Goal: Obtain resource: Obtain resource

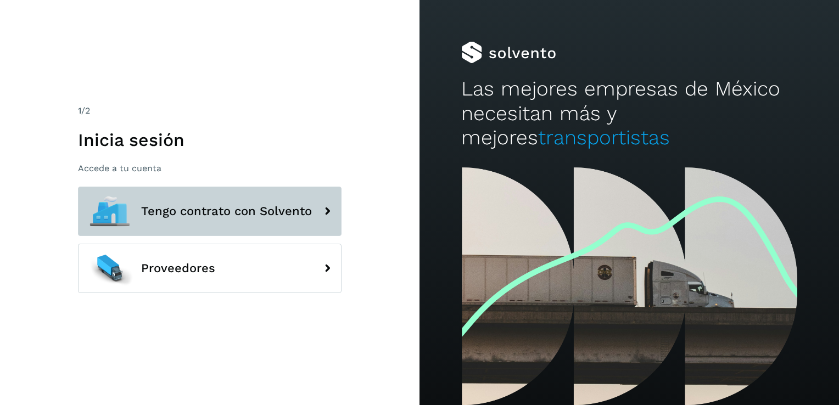
click at [294, 206] on span "Tengo contrato con Solvento" at bounding box center [226, 211] width 171 height 13
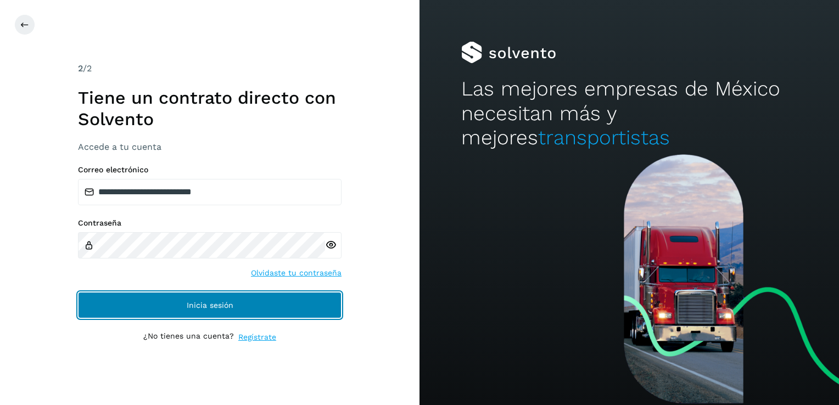
click at [213, 311] on button "Inicia sesión" at bounding box center [210, 305] width 264 height 26
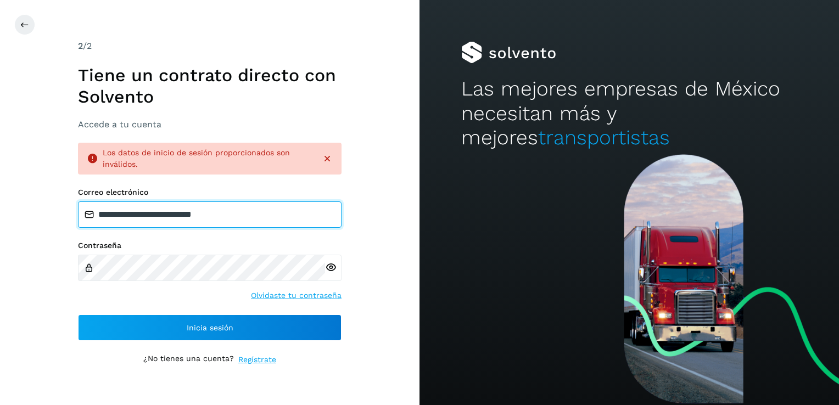
drag, startPoint x: 275, startPoint y: 221, endPoint x: 176, endPoint y: 226, distance: 98.9
click at [176, 226] on input "**********" at bounding box center [210, 214] width 264 height 26
type input "**********"
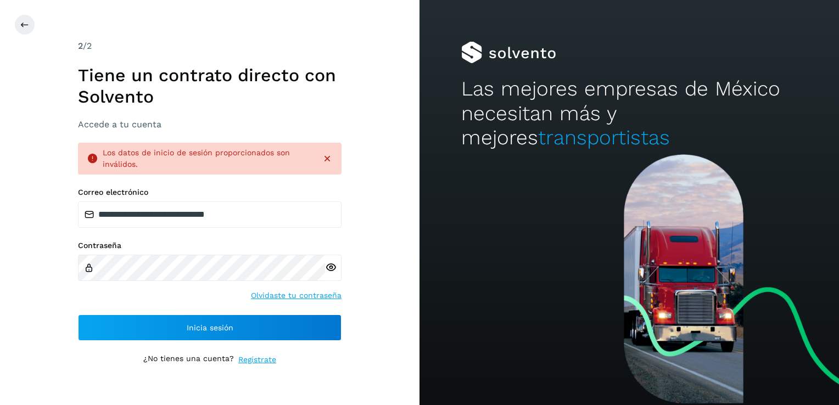
click at [327, 273] on div at bounding box center [333, 268] width 16 height 26
click at [332, 265] on icon at bounding box center [331, 268] width 12 height 12
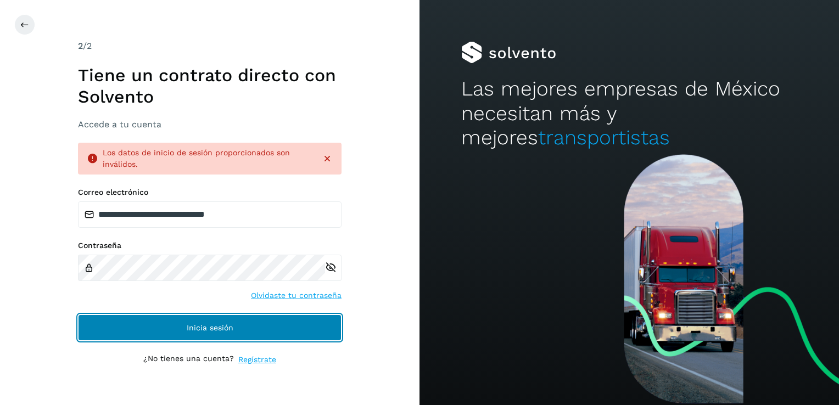
click at [252, 327] on button "Inicia sesión" at bounding box center [210, 328] width 264 height 26
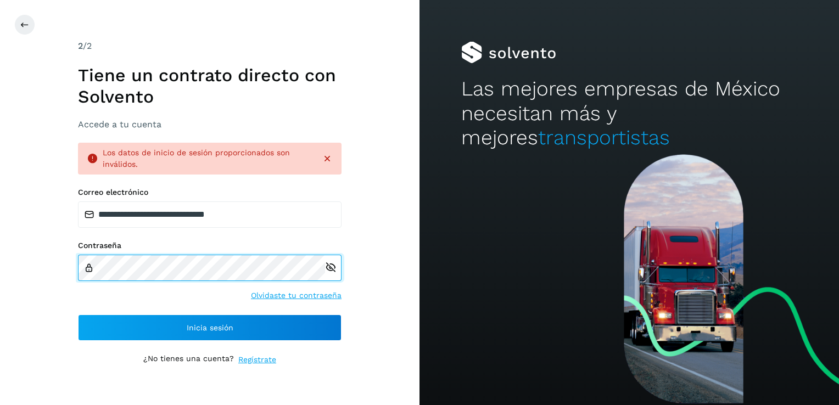
click at [30, 243] on div "**********" at bounding box center [209, 202] width 419 height 405
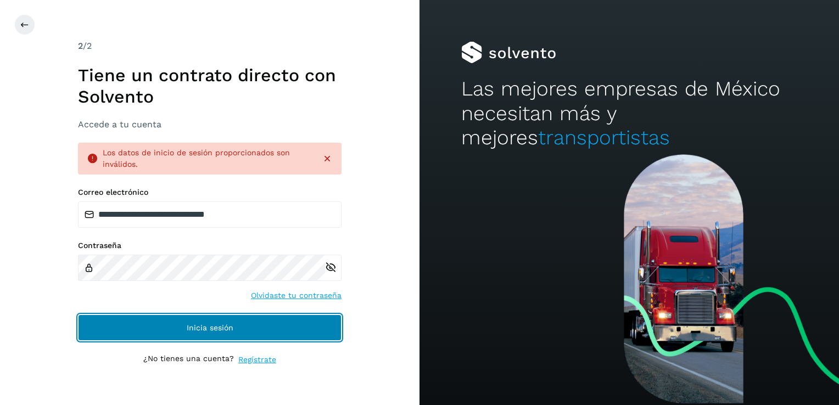
click at [301, 327] on button "Inicia sesión" at bounding box center [210, 328] width 264 height 26
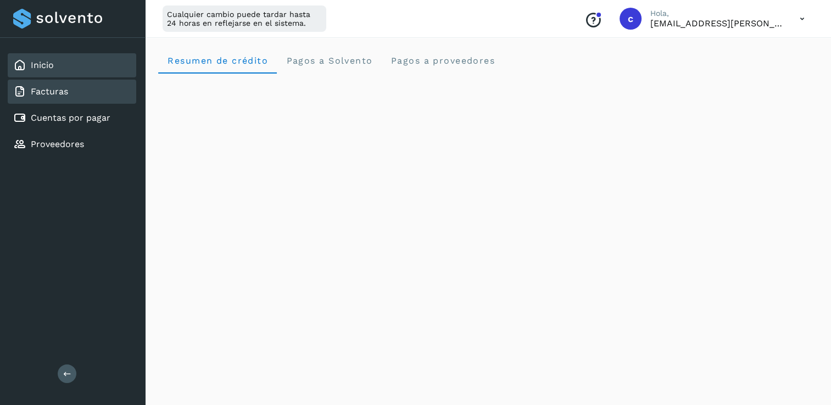
click at [91, 95] on div "Facturas" at bounding box center [72, 92] width 128 height 24
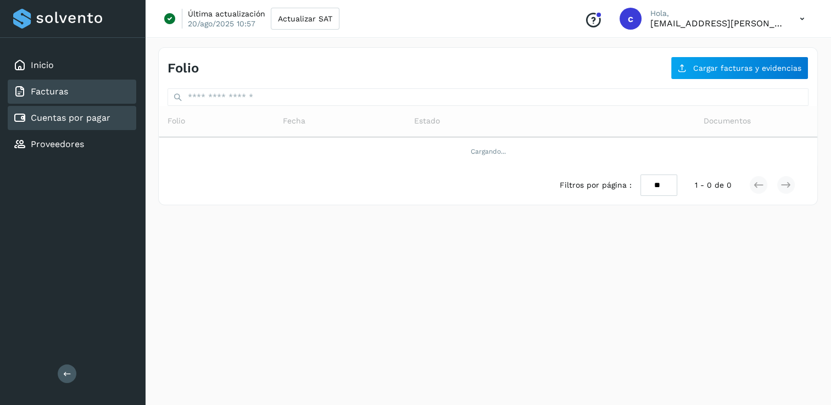
click at [92, 116] on link "Cuentas por pagar" at bounding box center [71, 118] width 80 height 10
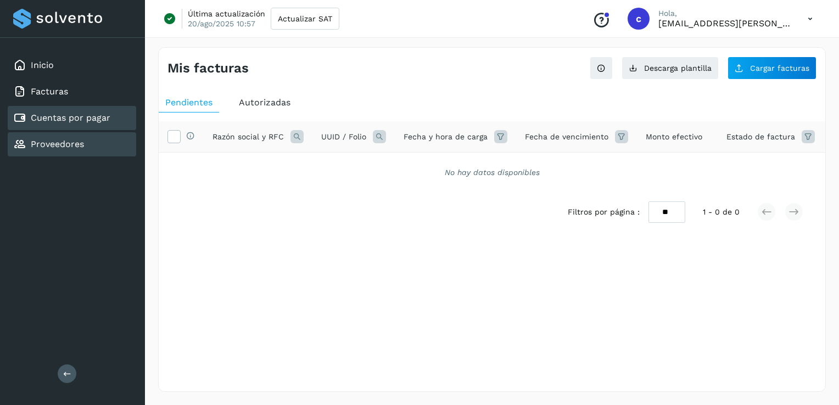
click at [93, 140] on div "Proveedores" at bounding box center [72, 144] width 128 height 24
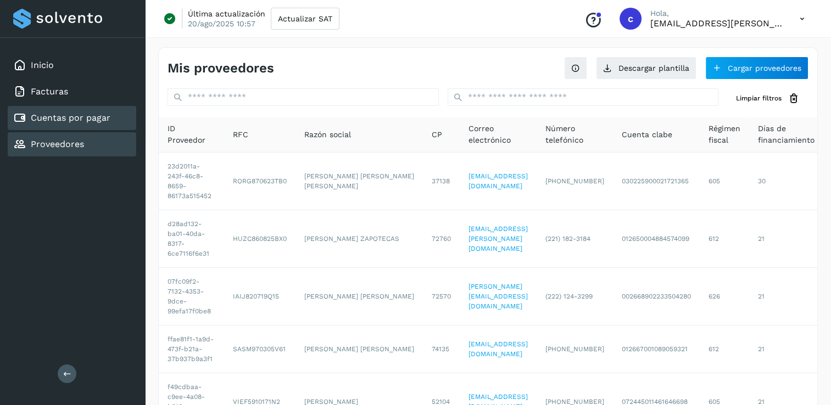
click at [92, 122] on link "Cuentas por pagar" at bounding box center [71, 118] width 80 height 10
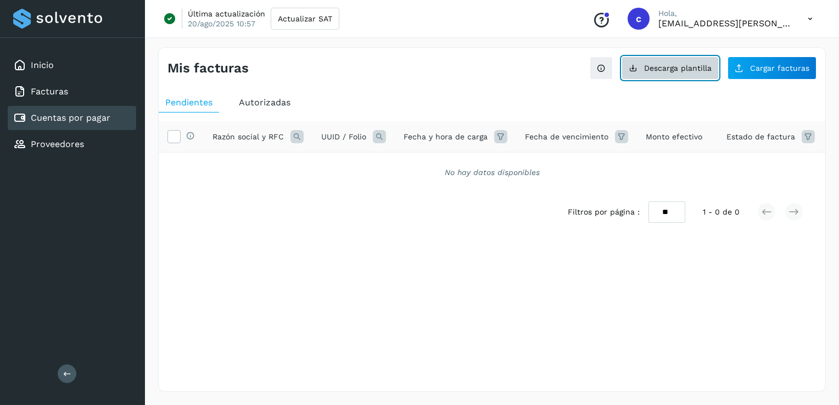
click at [646, 78] on button "Descarga plantilla" at bounding box center [669, 68] width 97 height 23
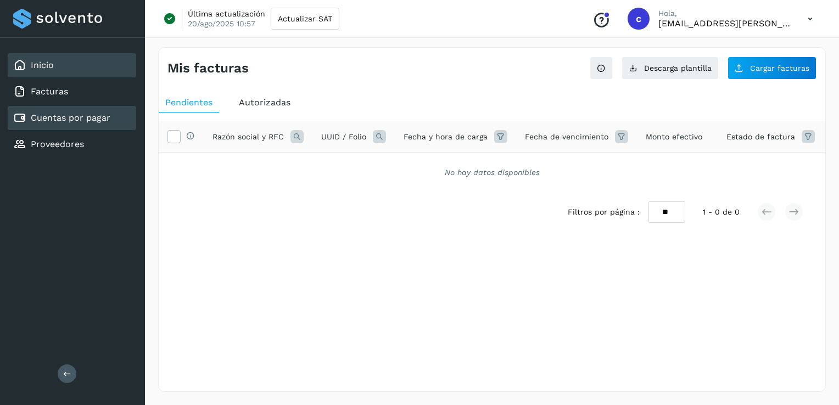
click at [86, 70] on div "Inicio" at bounding box center [72, 65] width 128 height 24
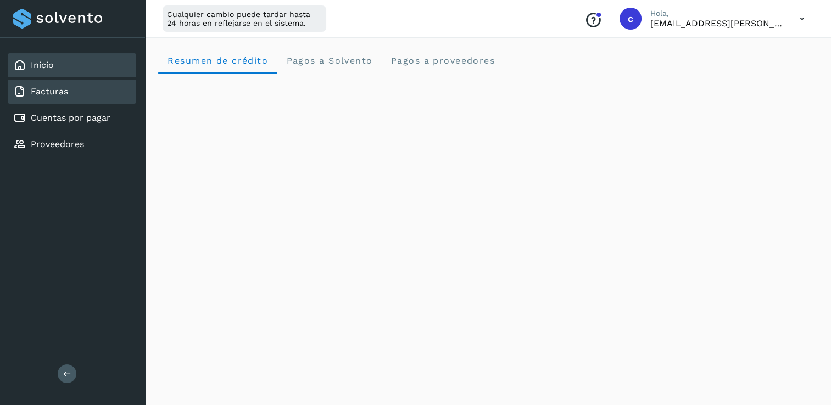
click at [72, 94] on div "Facturas" at bounding box center [72, 92] width 128 height 24
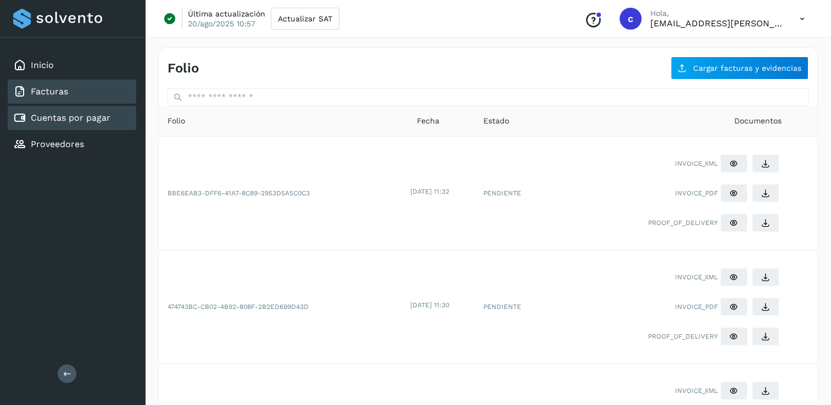
click at [61, 119] on link "Cuentas por pagar" at bounding box center [71, 118] width 80 height 10
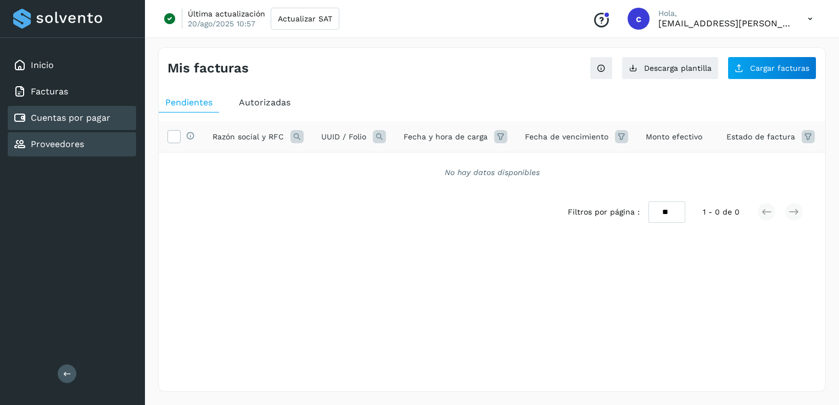
click at [58, 148] on link "Proveedores" at bounding box center [57, 144] width 53 height 10
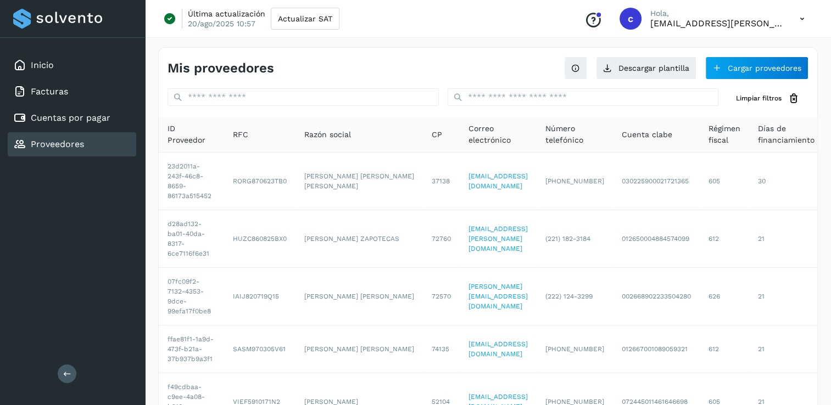
click at [58, 148] on link "Proveedores" at bounding box center [57, 144] width 53 height 10
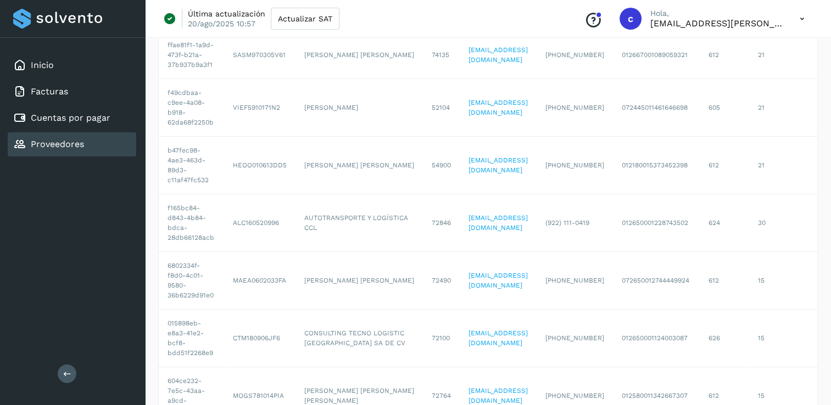
scroll to position [372, 0]
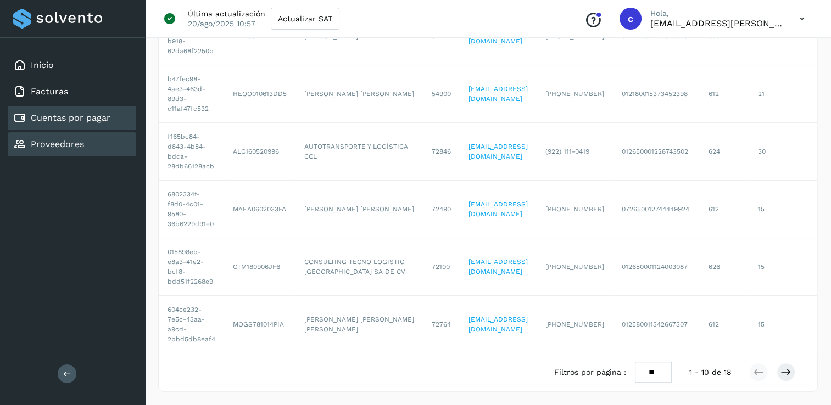
click at [103, 115] on link "Cuentas por pagar" at bounding box center [71, 118] width 80 height 10
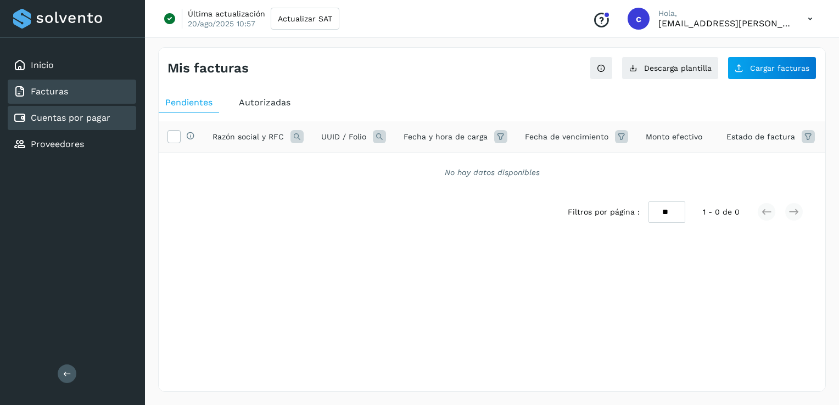
click at [80, 85] on div "Facturas" at bounding box center [72, 92] width 128 height 24
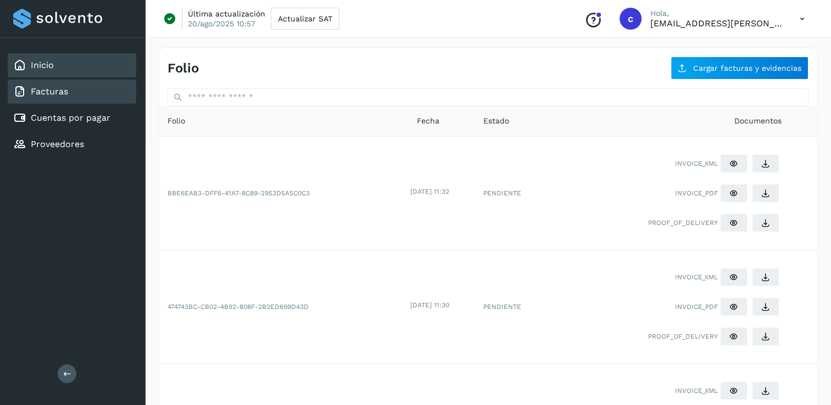
click at [70, 66] on div "Inicio" at bounding box center [72, 65] width 128 height 24
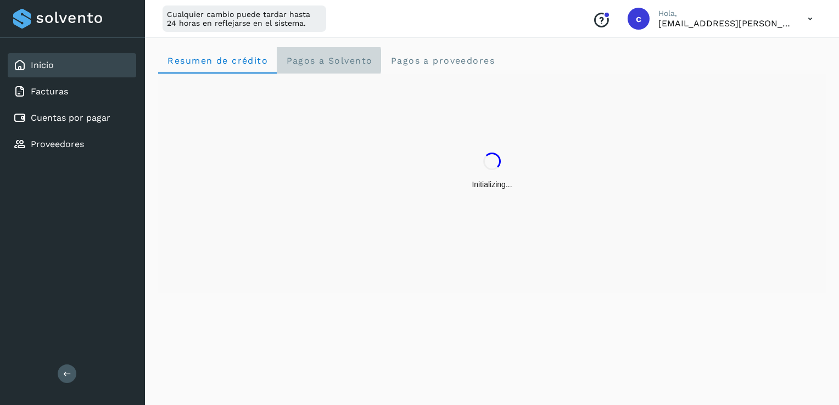
click at [313, 63] on span "Pagos a Solvento" at bounding box center [328, 60] width 87 height 10
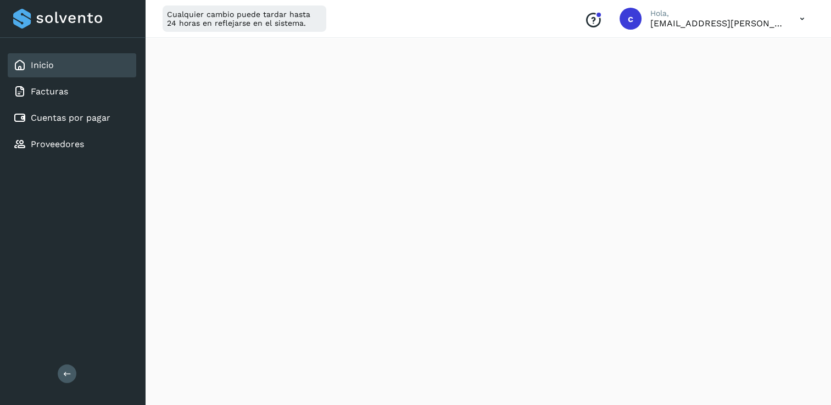
scroll to position [665, 0]
click at [69, 104] on div "Inicio Facturas Cuentas por pagar Proveedores" at bounding box center [72, 105] width 145 height 134
click at [72, 96] on div "Facturas" at bounding box center [72, 92] width 128 height 24
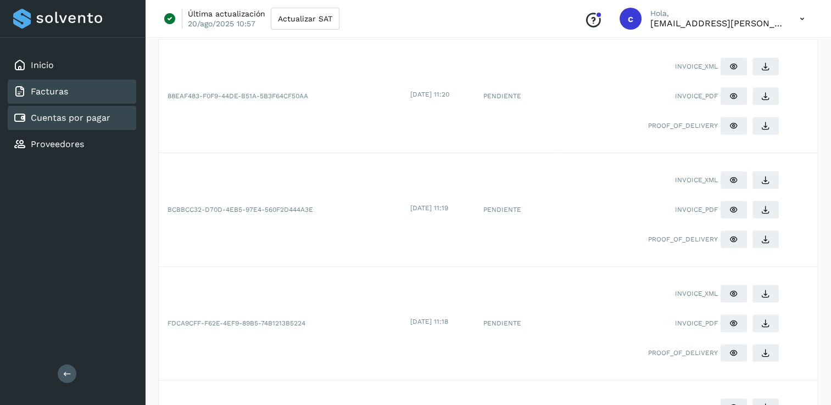
click at [64, 123] on div "Cuentas por pagar" at bounding box center [61, 117] width 97 height 13
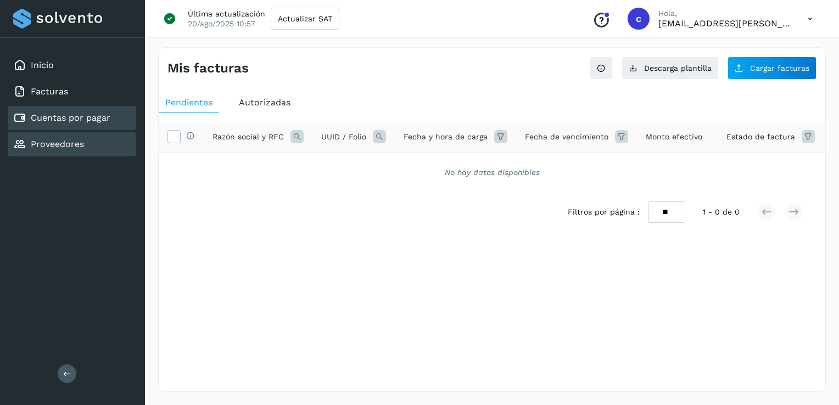
click at [86, 142] on div "Proveedores" at bounding box center [72, 144] width 128 height 24
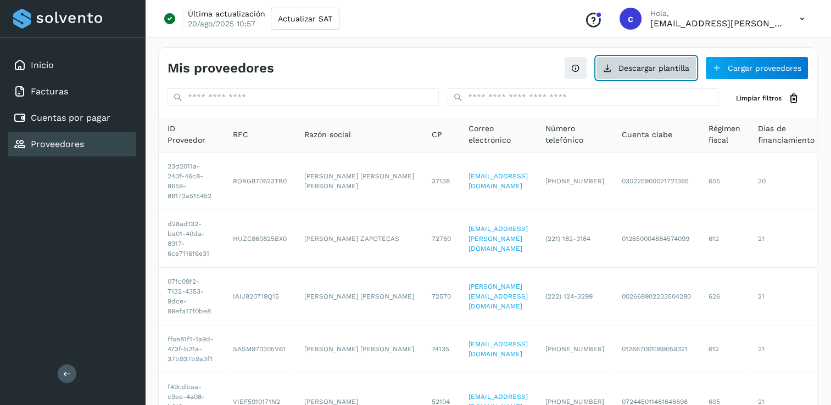
click at [664, 68] on button "Descargar plantilla" at bounding box center [646, 68] width 100 height 23
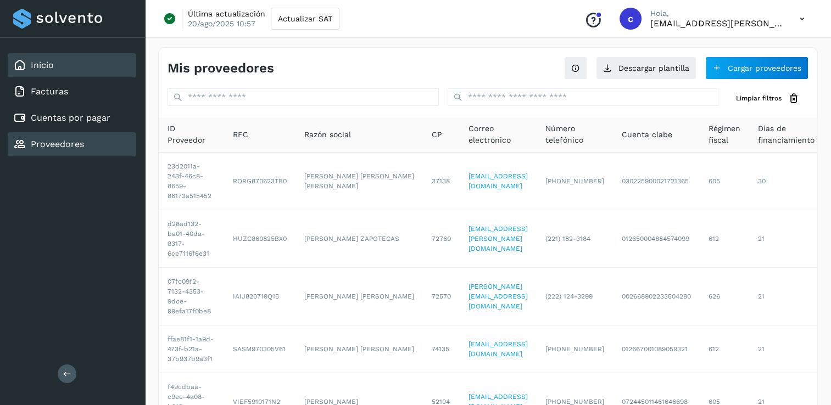
click at [73, 59] on div "Inicio" at bounding box center [72, 65] width 128 height 24
